Goal: Task Accomplishment & Management: Use online tool/utility

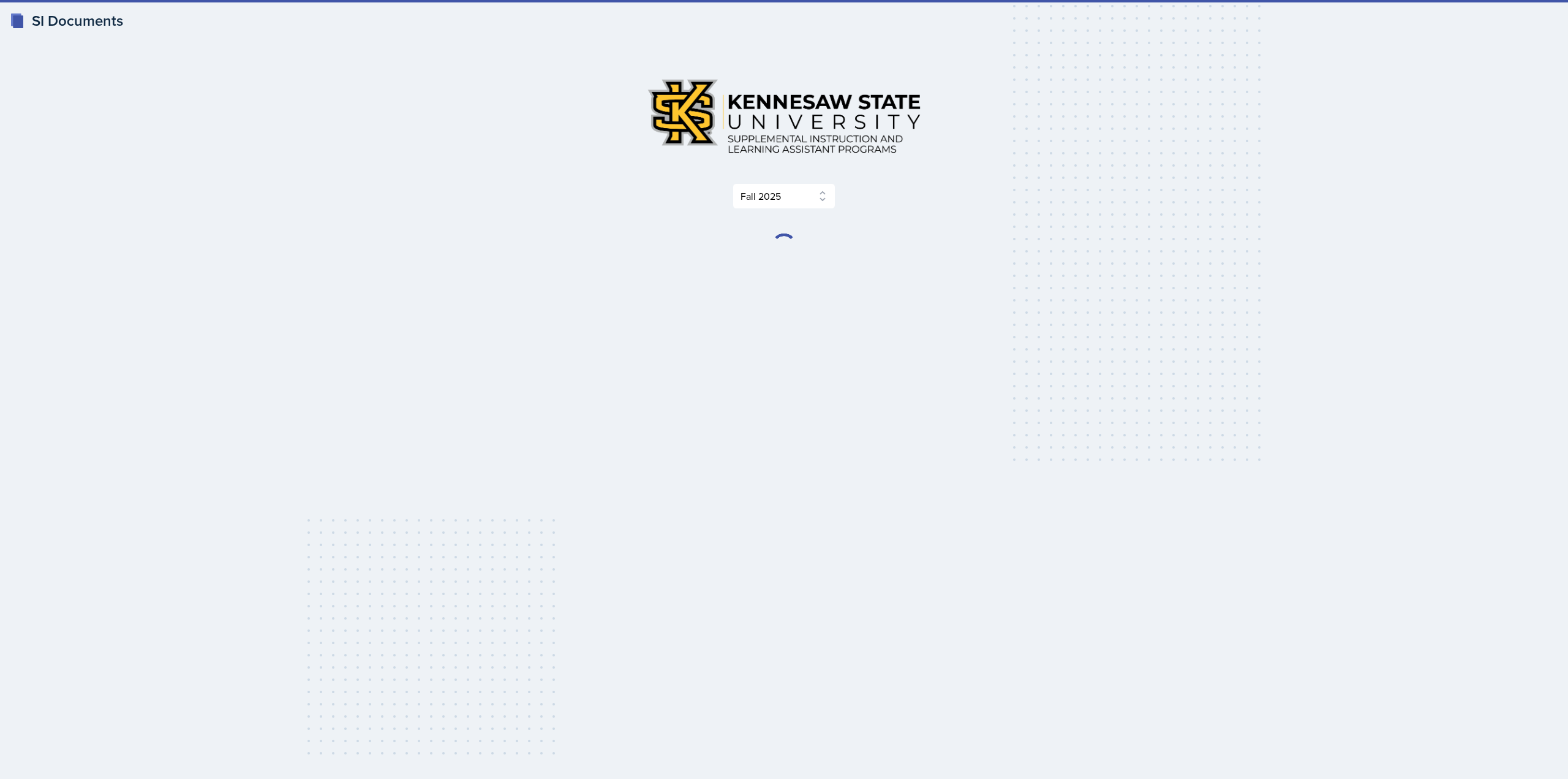
select select "2bed604d-1099-4043-b1bc-2365e8740244"
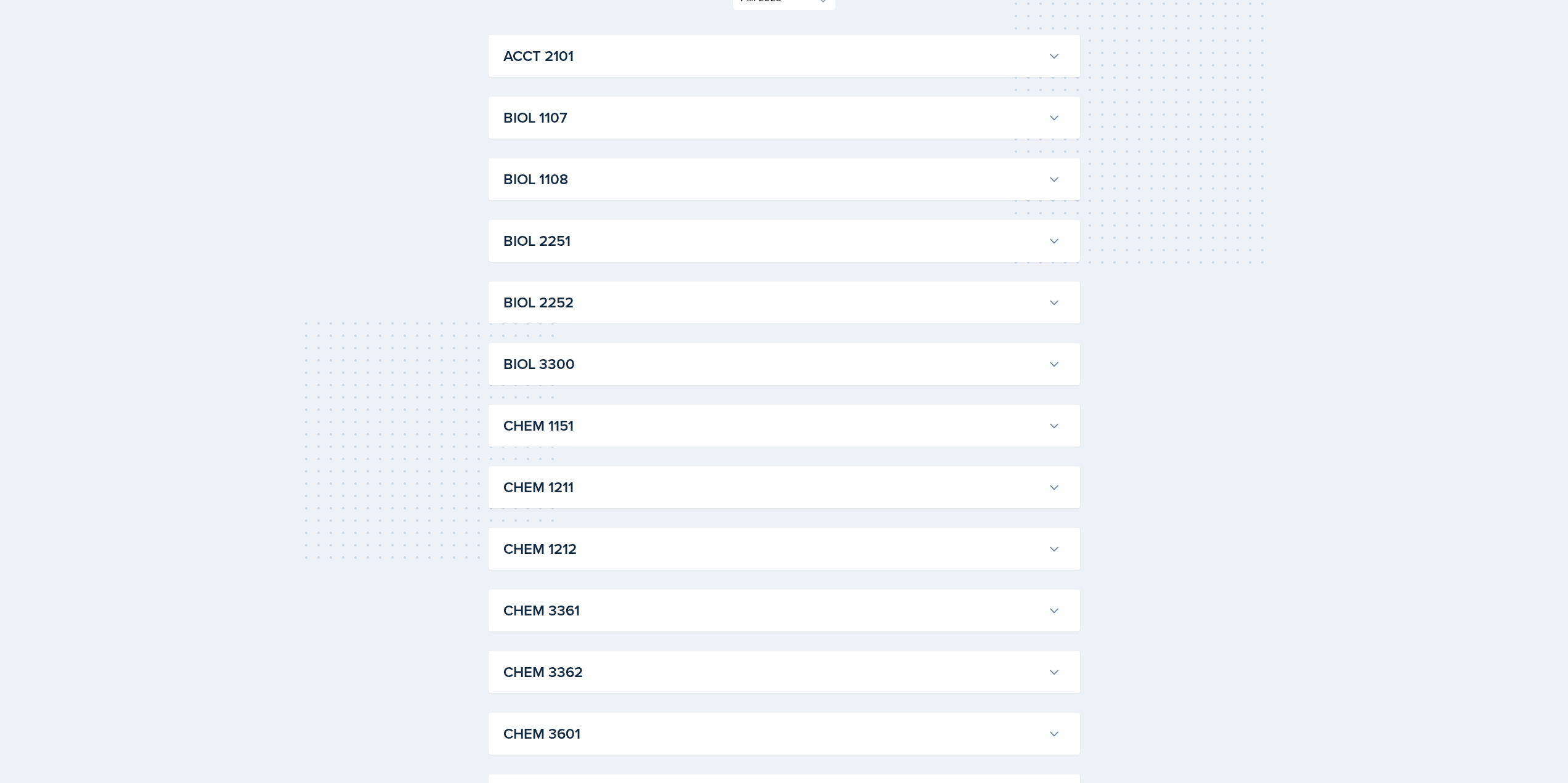
scroll to position [246, 0]
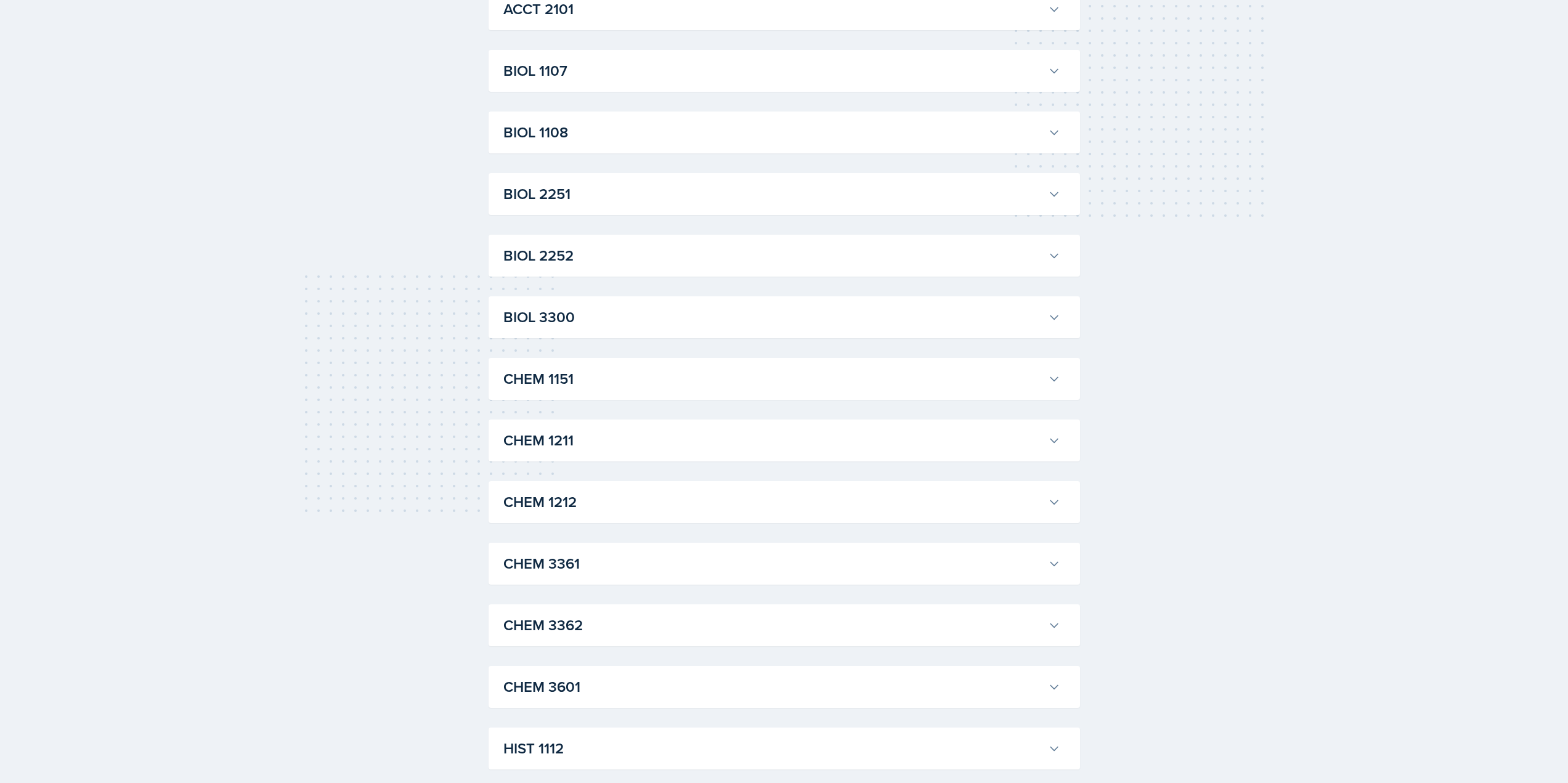
click at [736, 512] on h3 "CHEM 1212" at bounding box center [774, 502] width 540 height 22
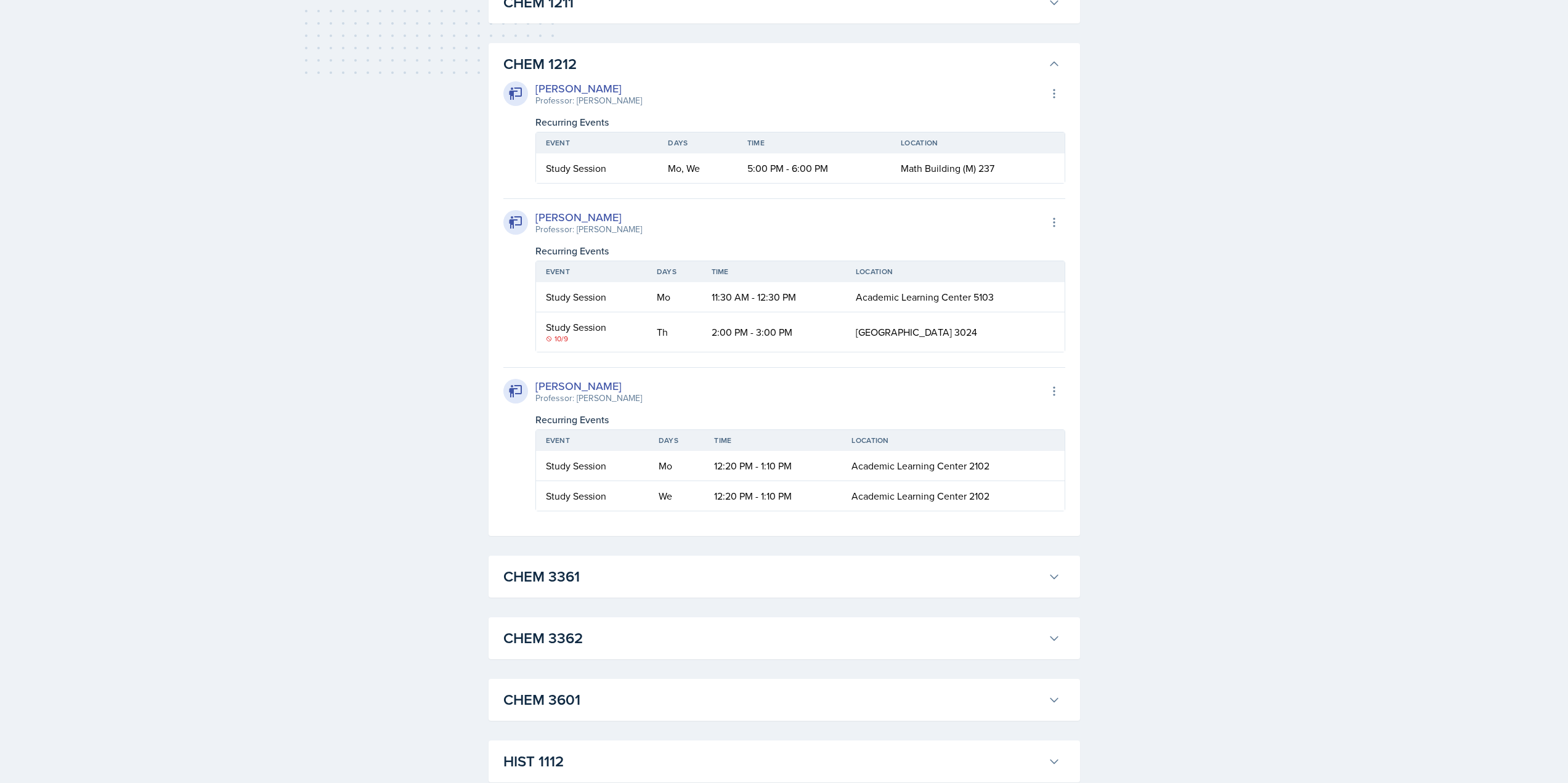
scroll to position [862, 0]
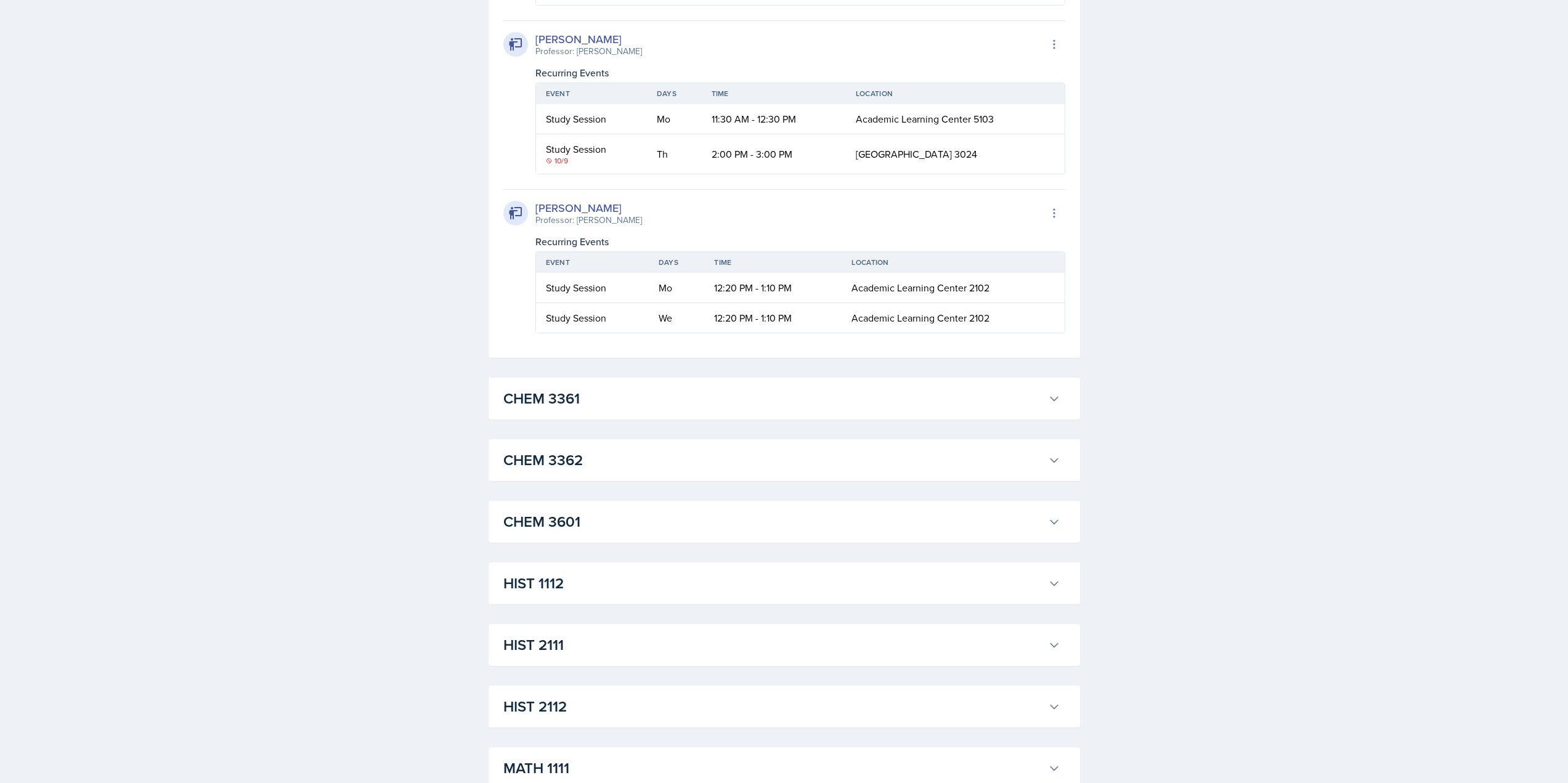
click at [709, 466] on h3 "CHEM 3362" at bounding box center [774, 460] width 540 height 22
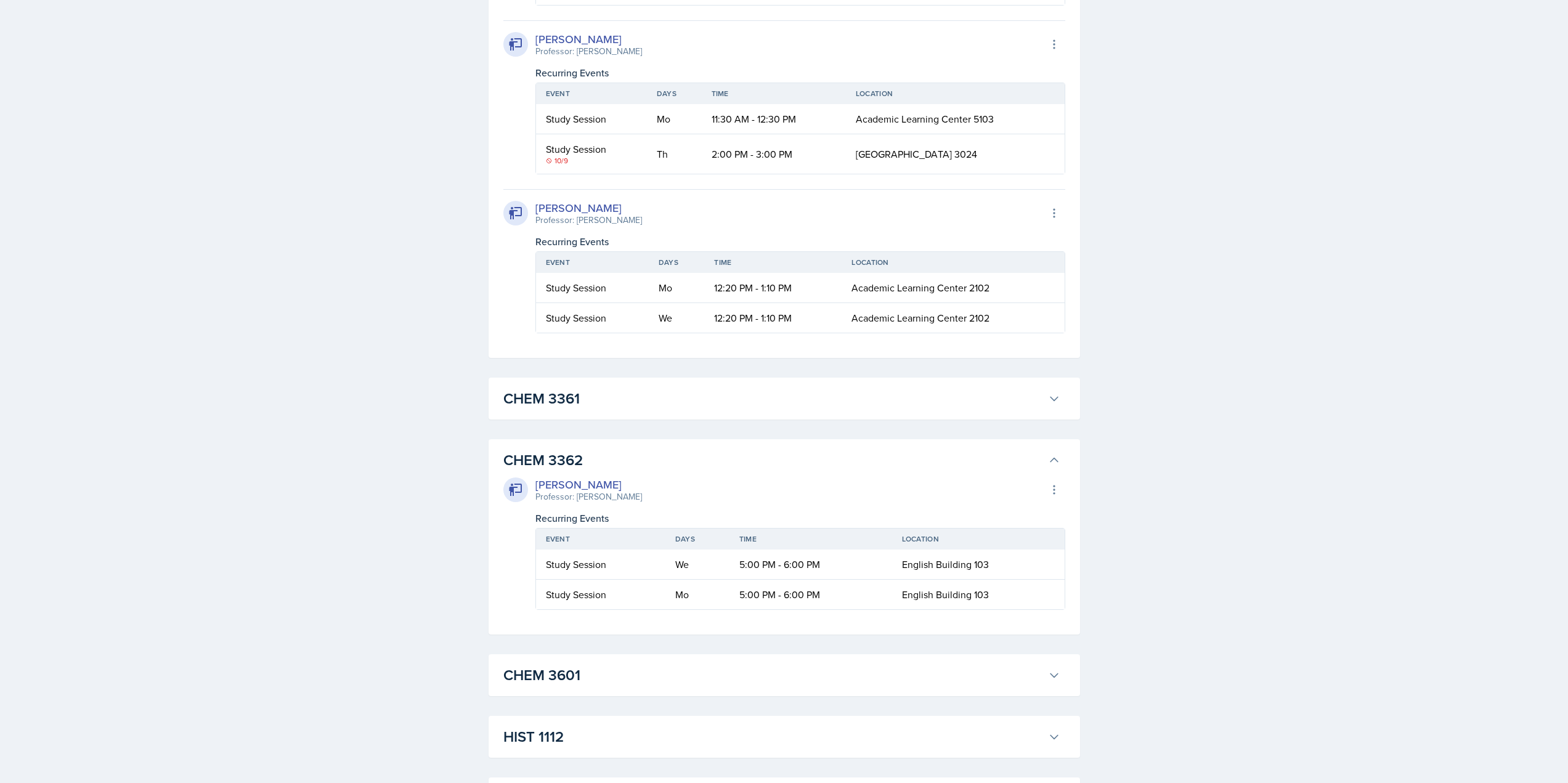
click at [1059, 459] on icon at bounding box center [1055, 461] width 13 height 13
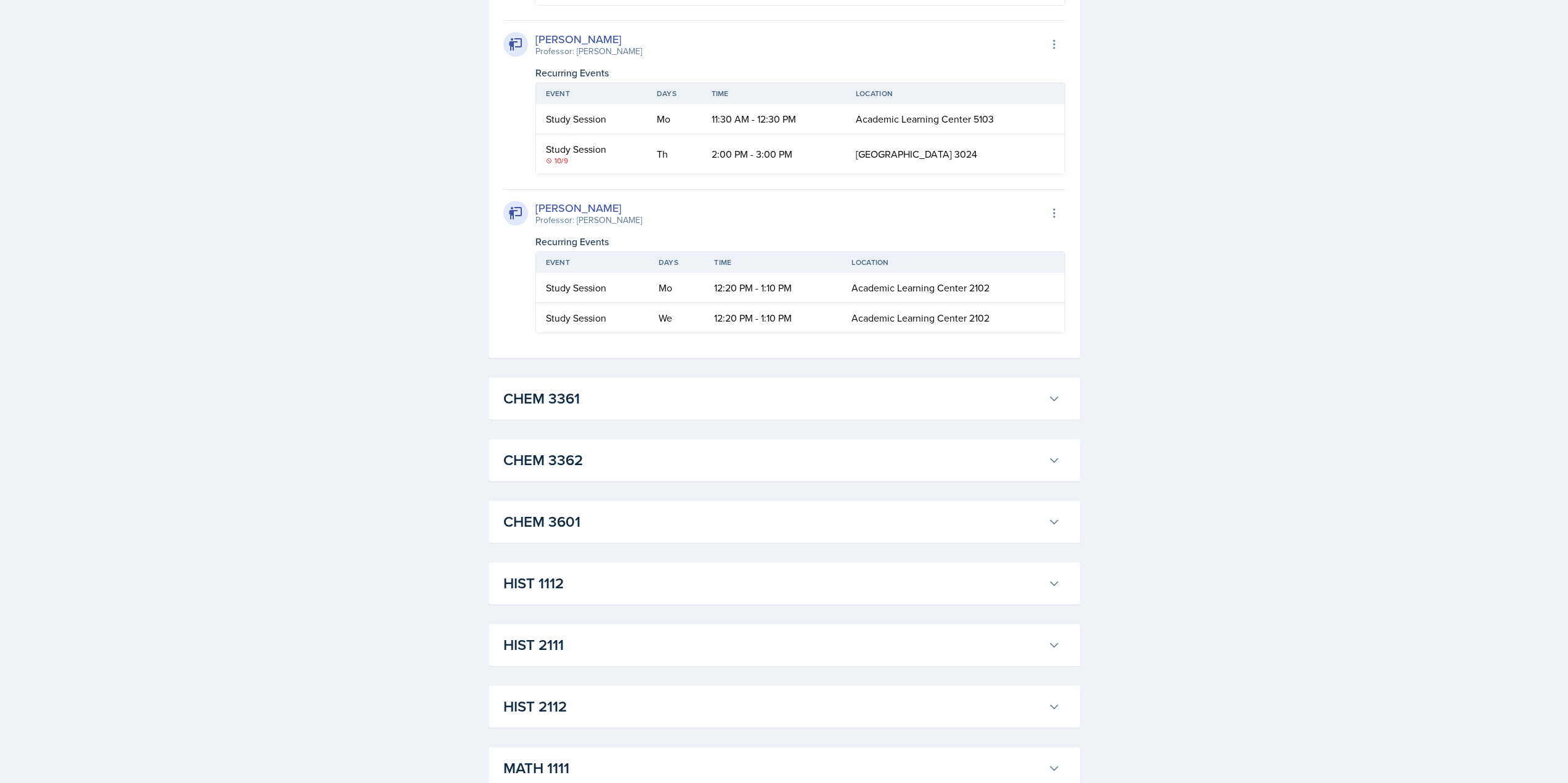
click at [1006, 400] on h3 "CHEM 3361" at bounding box center [774, 399] width 540 height 22
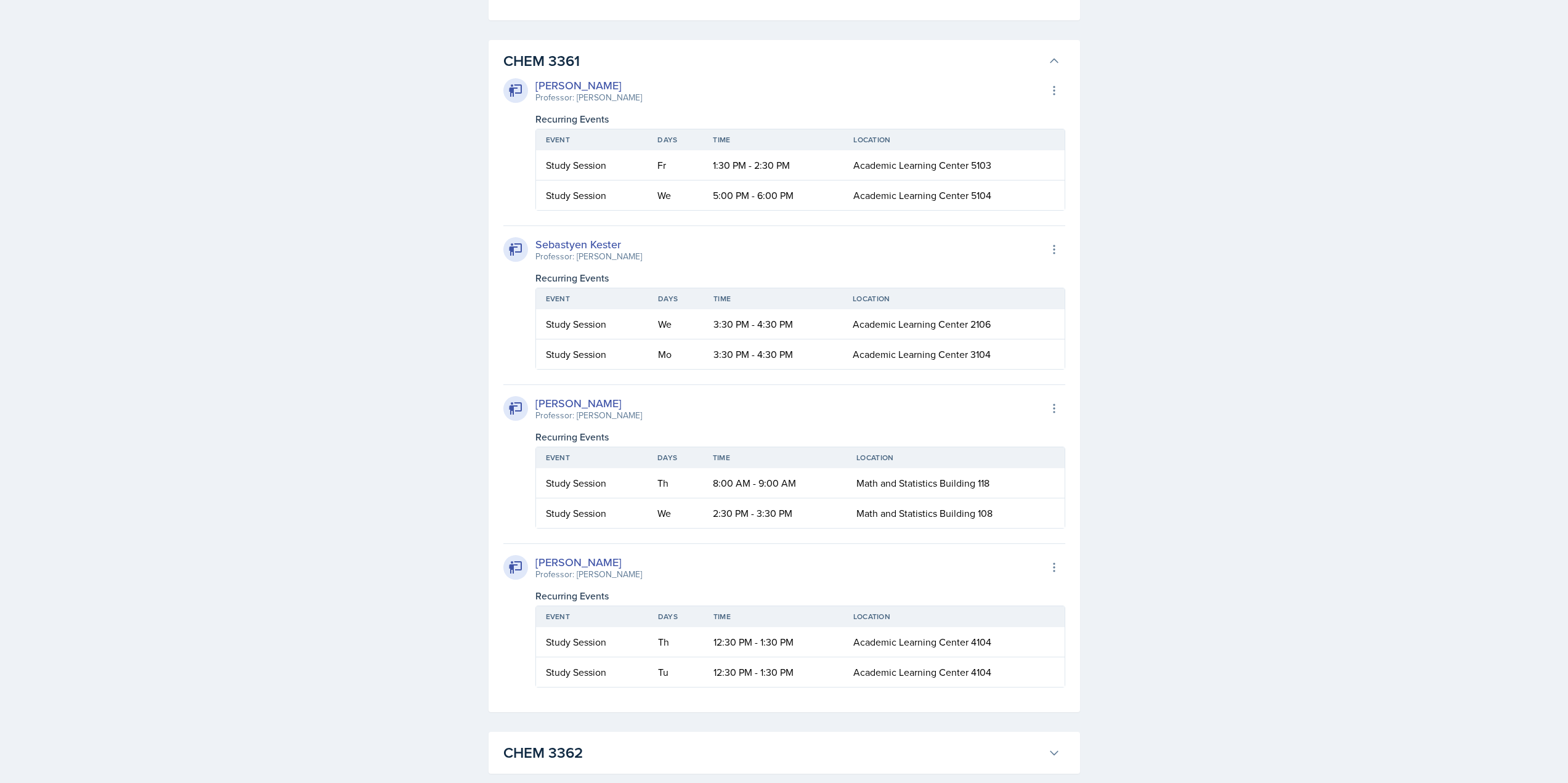
scroll to position [985, 0]
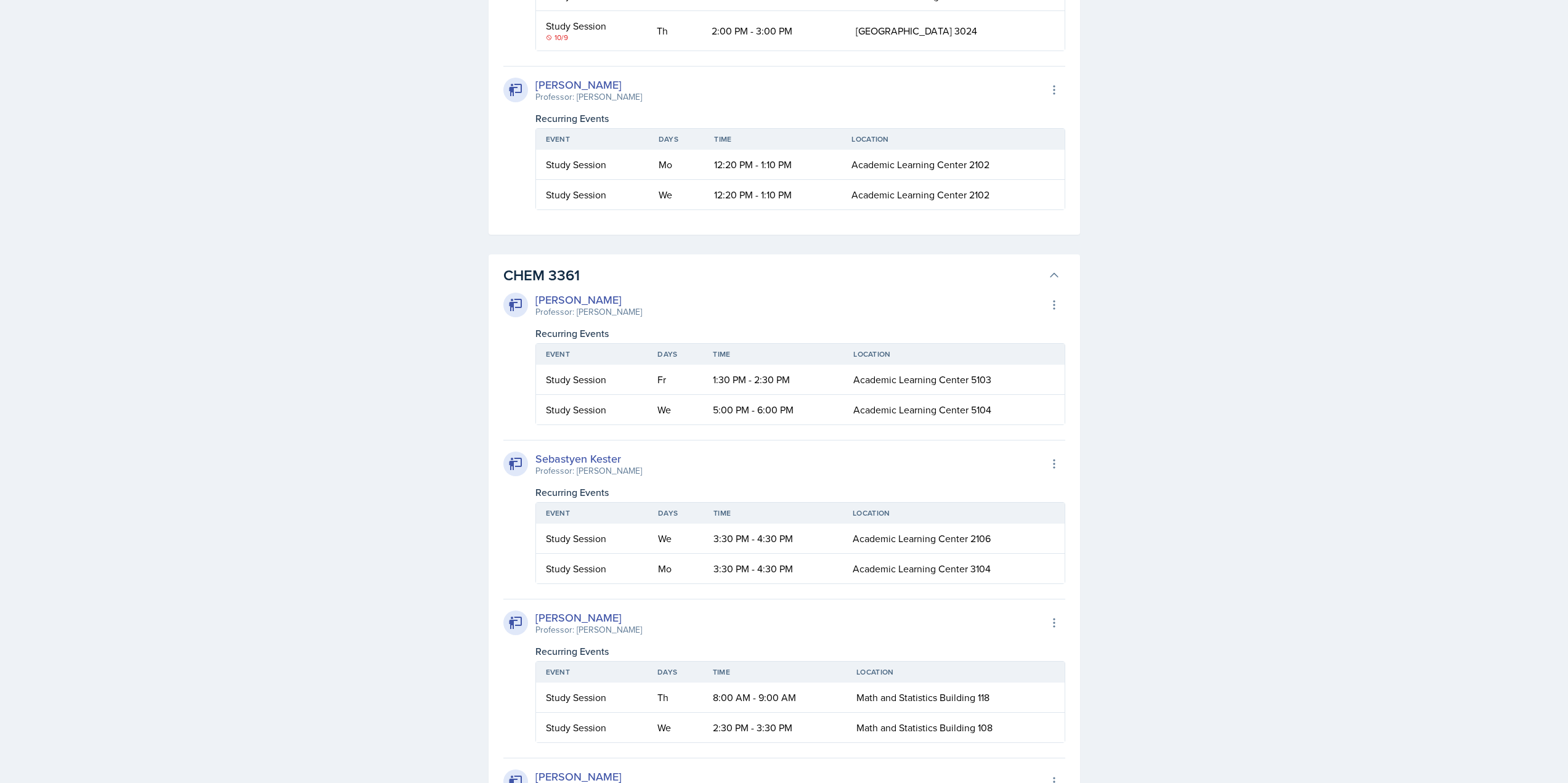
drag, startPoint x: 634, startPoint y: 315, endPoint x: 561, endPoint y: 319, distance: 73.1
click at [561, 319] on div "[PERSON_NAME] Professor: [PERSON_NAME] Export to Google Calendar" at bounding box center [785, 304] width 562 height 27
click at [676, 308] on div "[PERSON_NAME] Professor: [PERSON_NAME] Export to Google Calendar" at bounding box center [785, 304] width 562 height 27
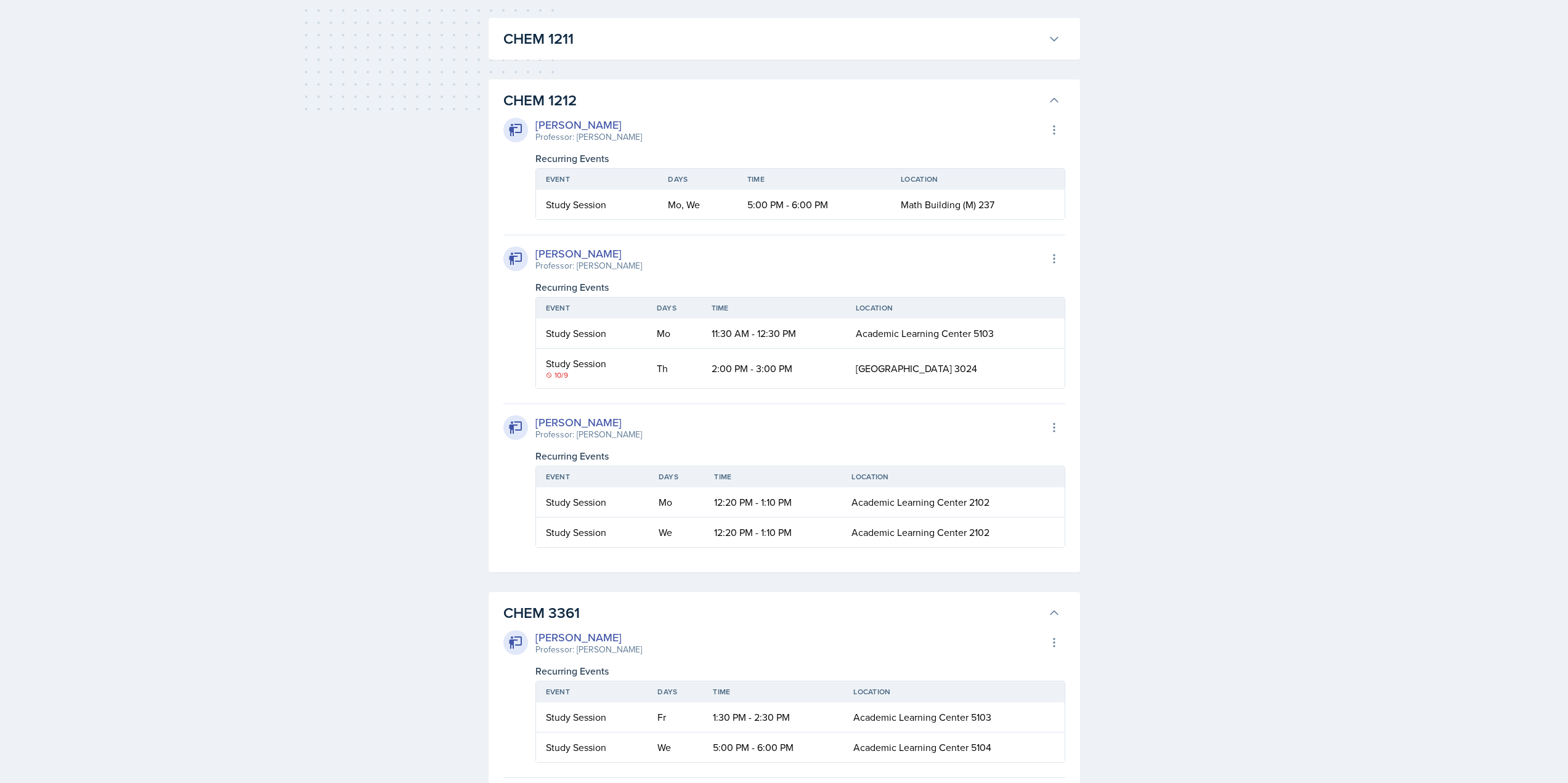
scroll to position [616, 0]
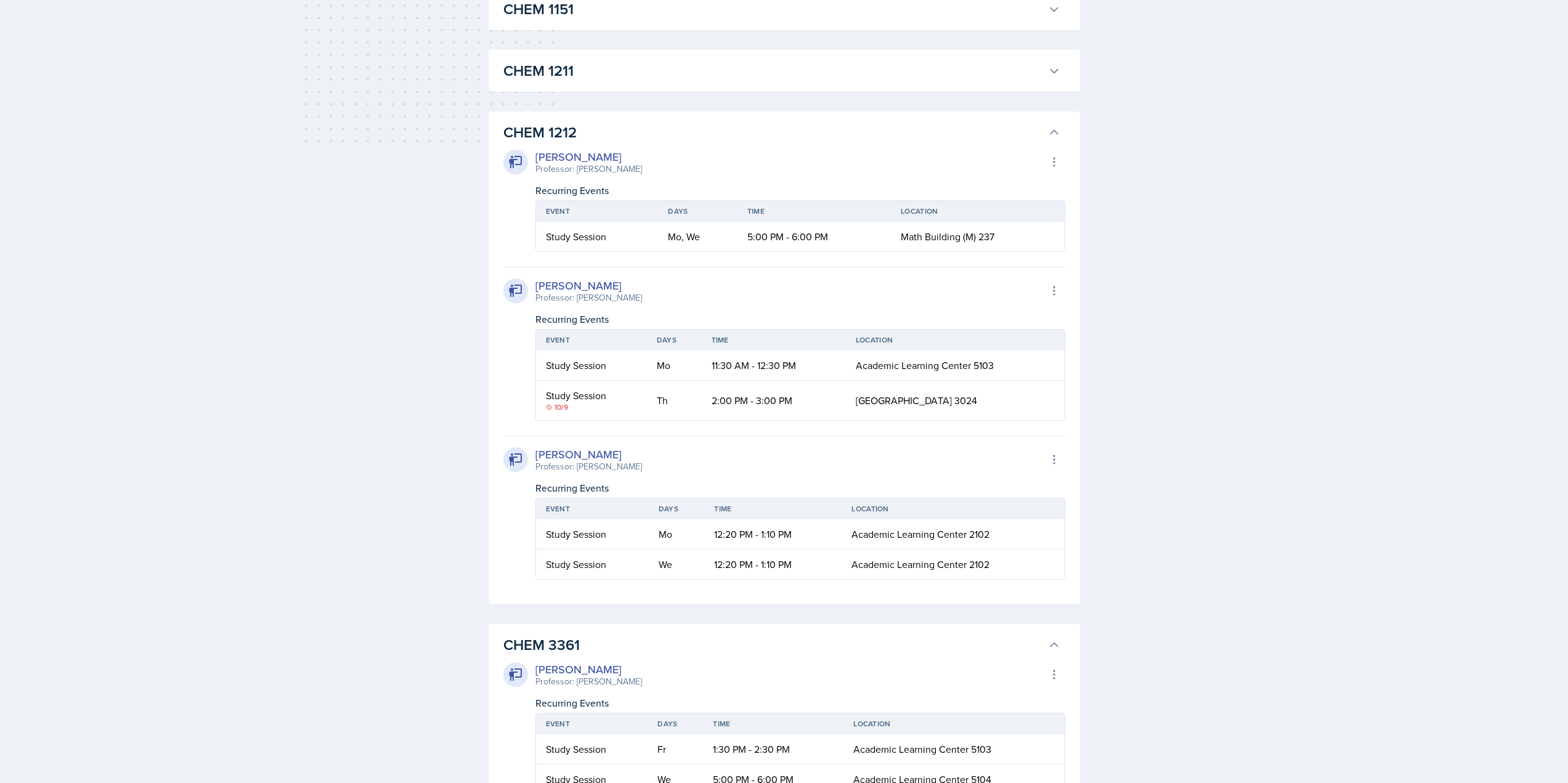
click at [994, 150] on div "[PERSON_NAME] Professor: [PERSON_NAME] Export to Google Calendar" at bounding box center [785, 162] width 562 height 27
click at [1058, 140] on button "CHEM 1212" at bounding box center [782, 133] width 562 height 27
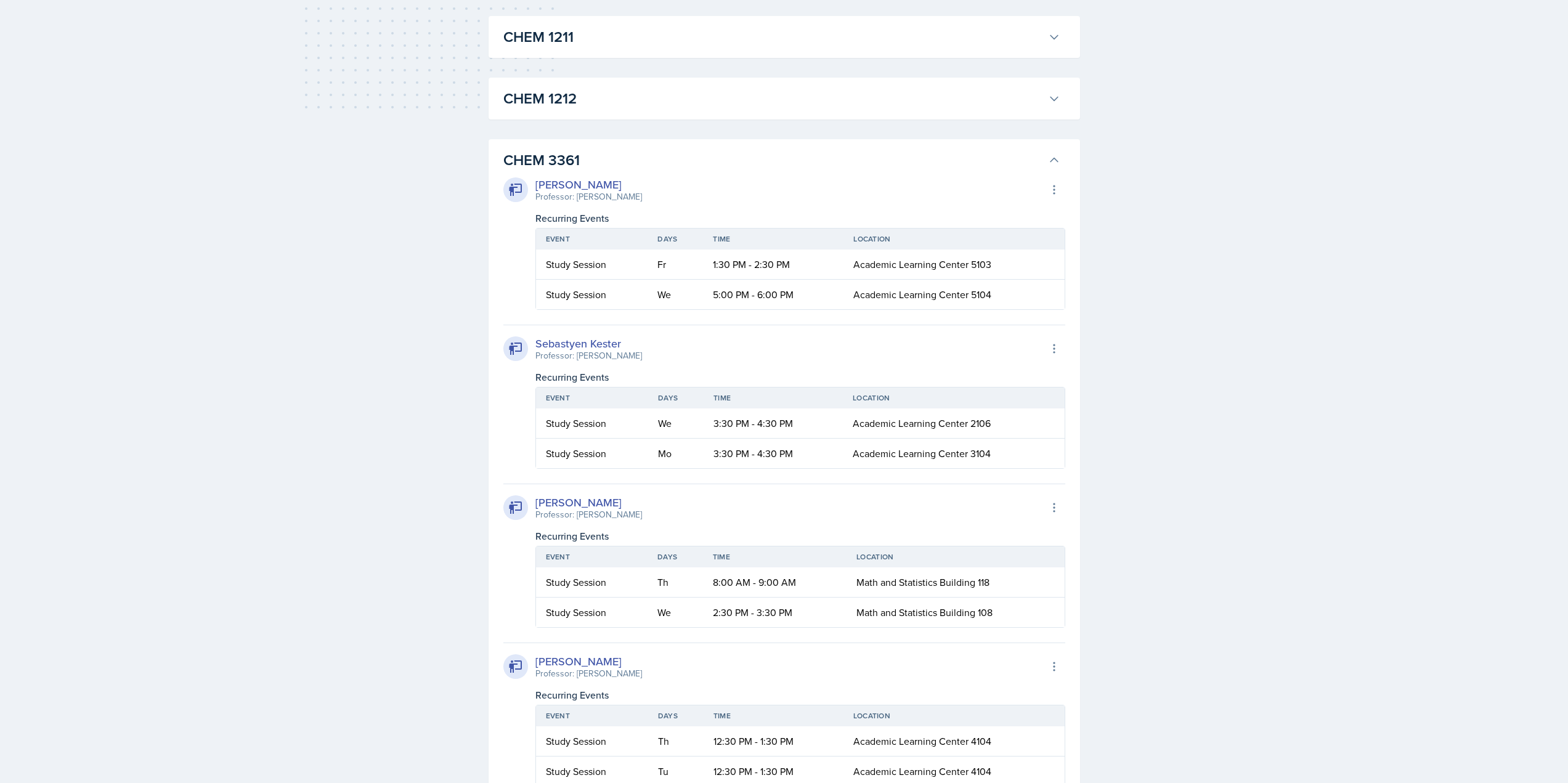
scroll to position [678, 0]
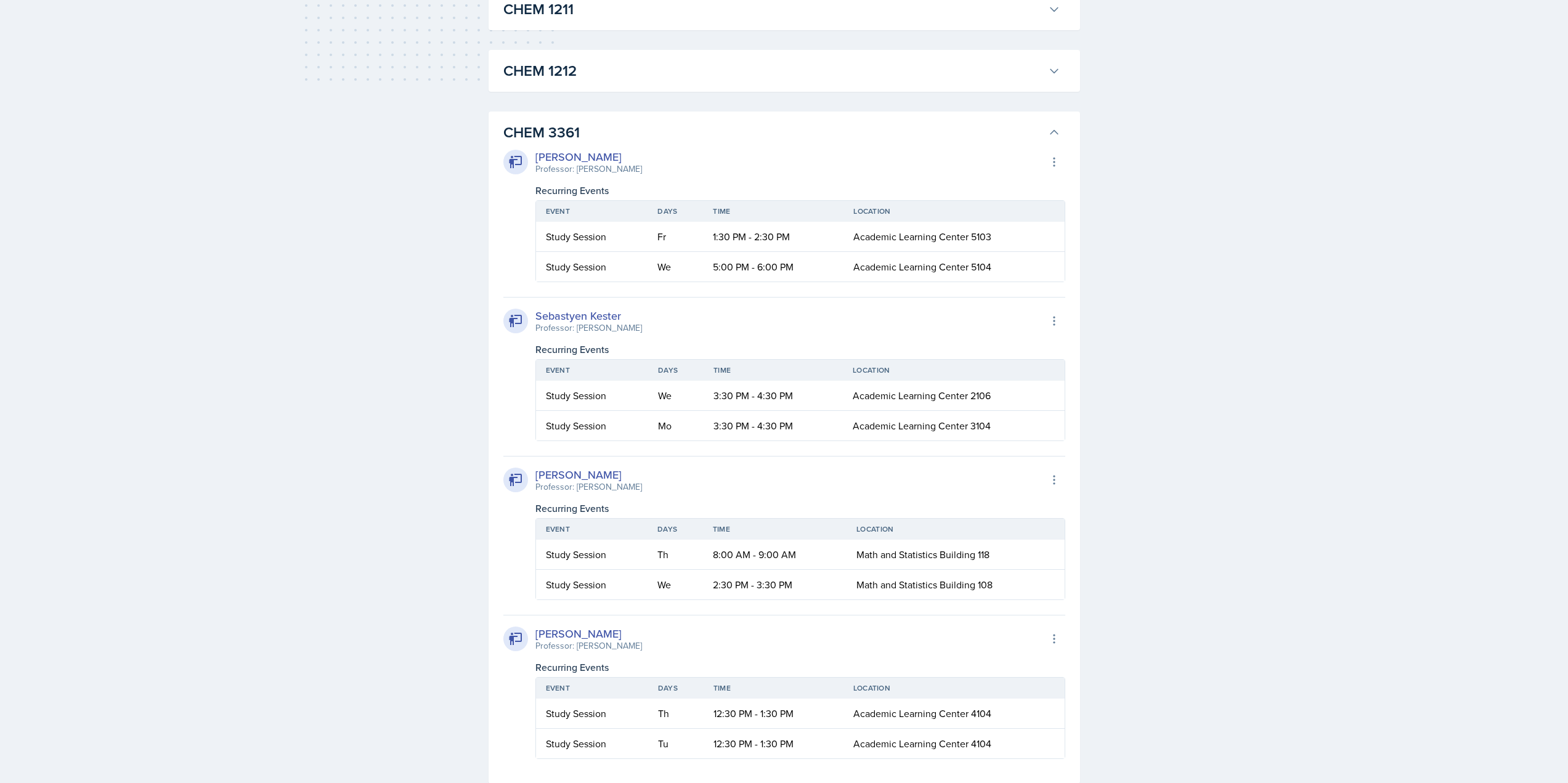
click at [1022, 144] on div "[PERSON_NAME] Professor: [PERSON_NAME] Export to Google Calendar Recurring Even…" at bounding box center [785, 451] width 562 height 615
click at [1037, 137] on h3 "CHEM 3361" at bounding box center [774, 133] width 540 height 22
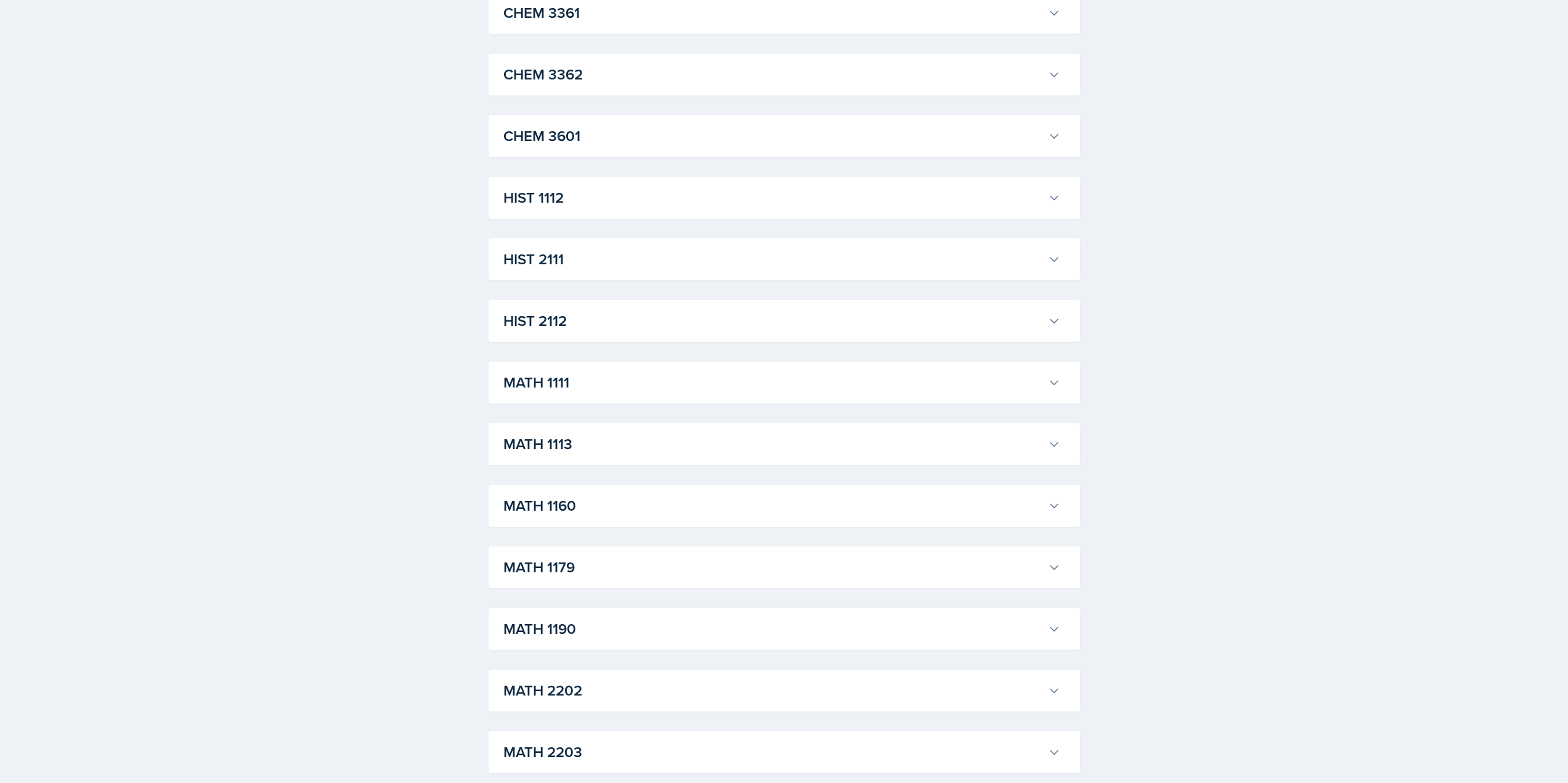
scroll to position [1047, 0]
click at [737, 318] on h3 "MATH 1179" at bounding box center [774, 317] width 540 height 22
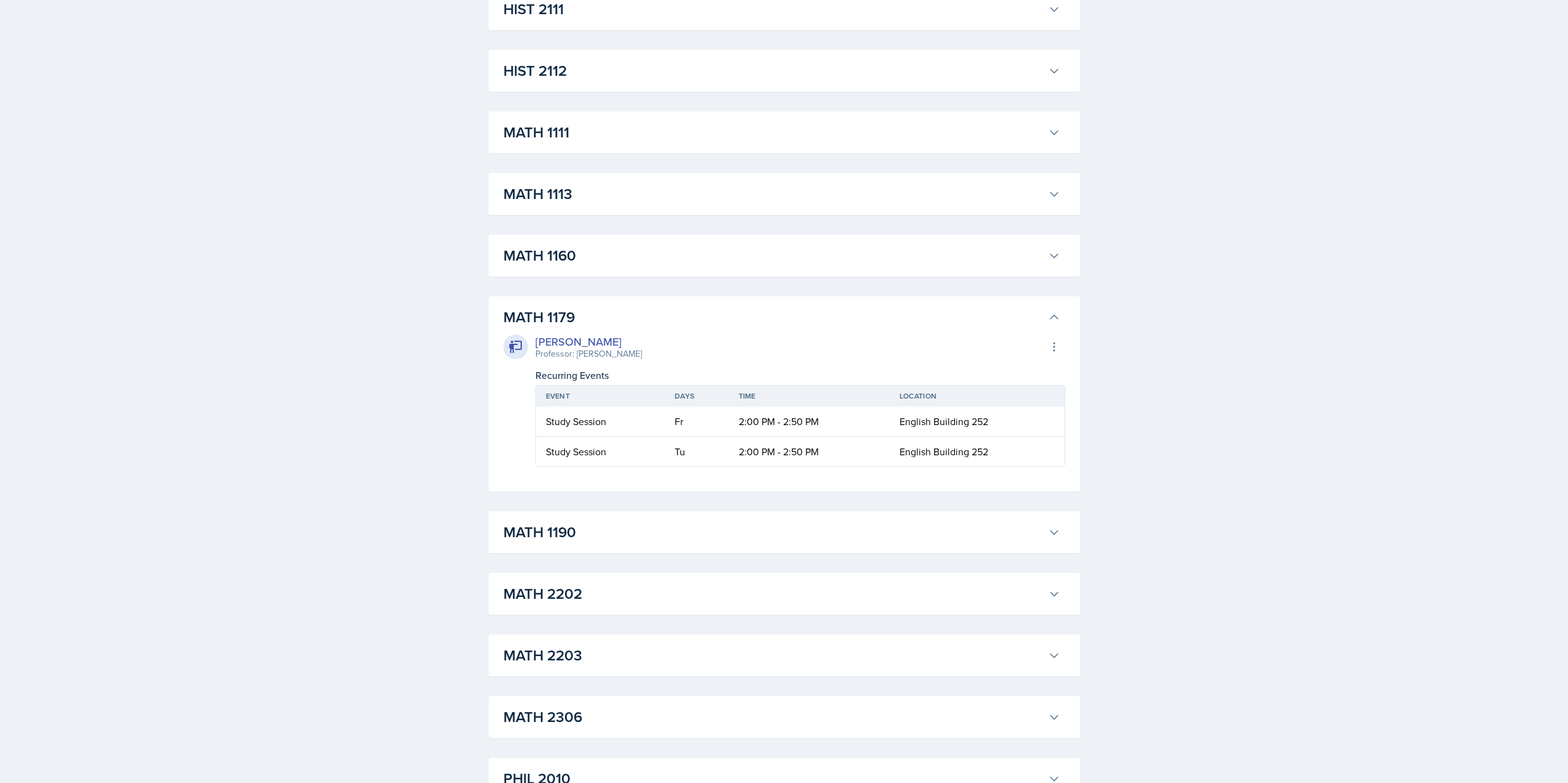
click at [863, 537] on h3 "MATH 1190" at bounding box center [774, 532] width 540 height 22
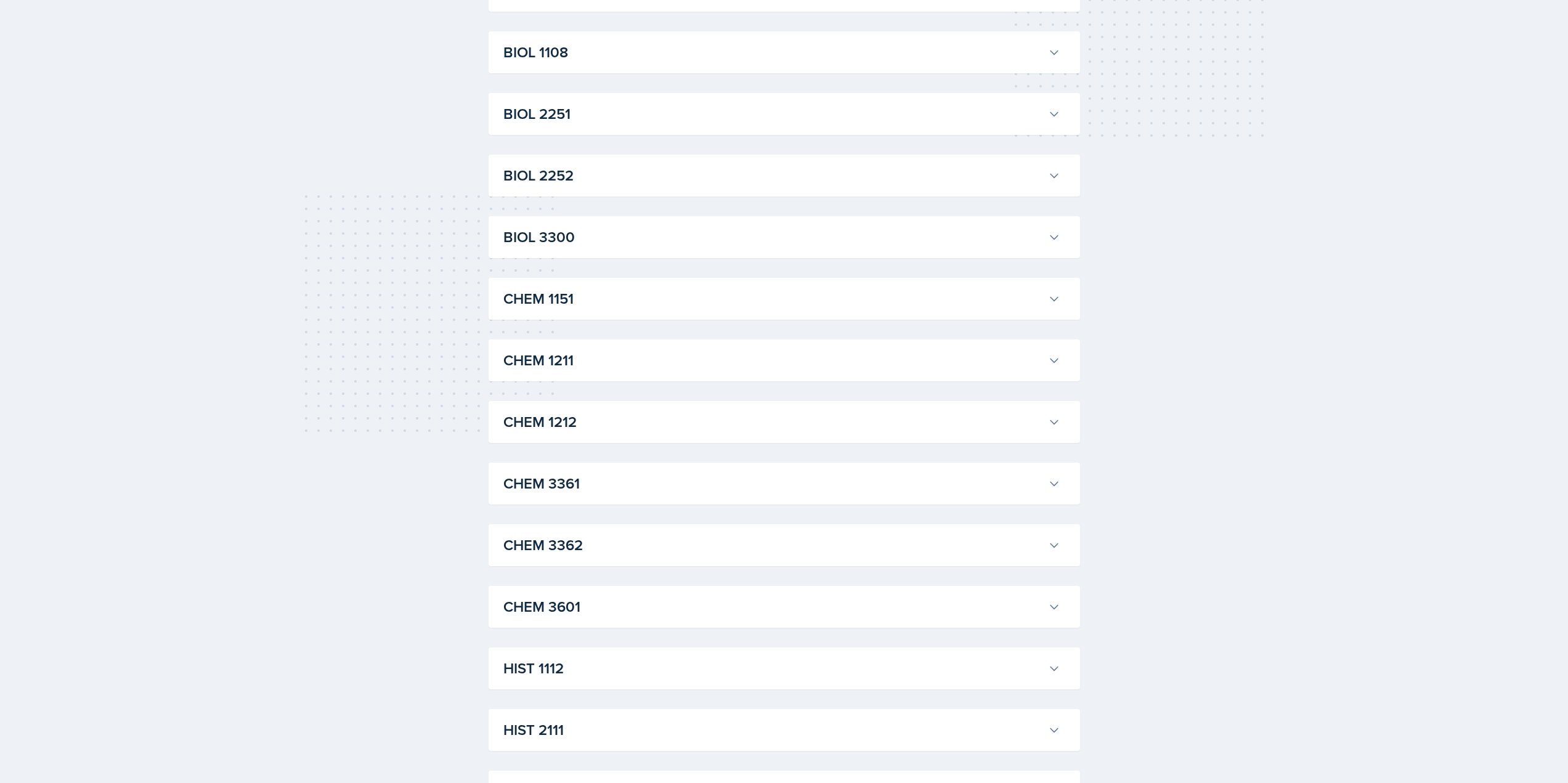
scroll to position [123, 0]
